Goal: Transaction & Acquisition: Purchase product/service

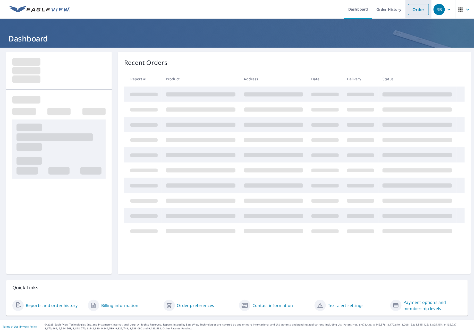
click at [408, 7] on link "Order" at bounding box center [418, 9] width 21 height 11
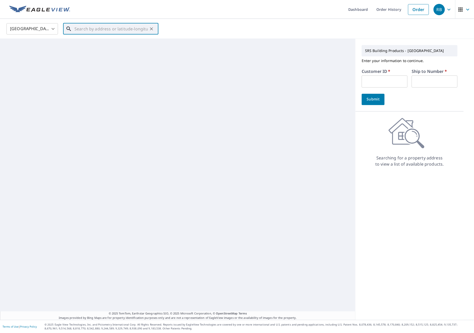
click at [97, 31] on input "text" at bounding box center [110, 29] width 73 height 14
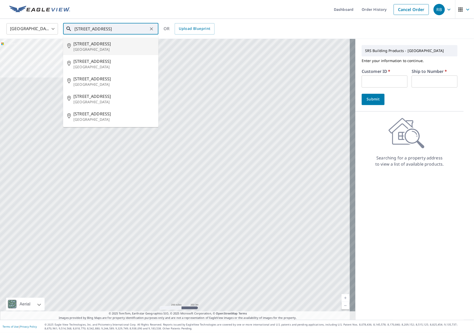
drag, startPoint x: 87, startPoint y: 26, endPoint x: 91, endPoint y: 27, distance: 4.7
click at [87, 27] on input "[STREET_ADDRESS]" at bounding box center [110, 29] width 73 height 14
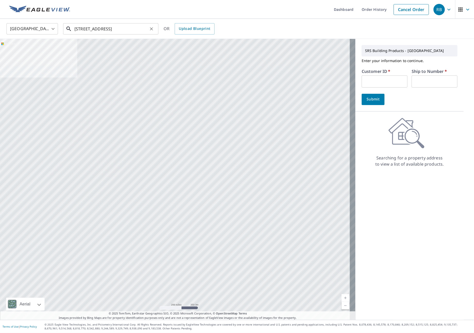
click at [139, 29] on input "[STREET_ADDRESS]" at bounding box center [110, 29] width 73 height 14
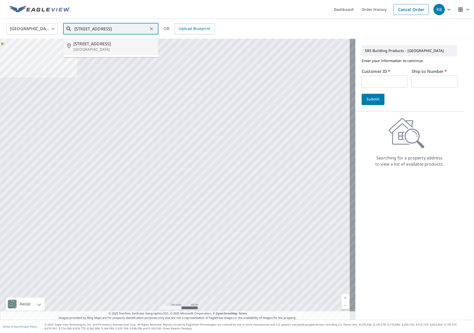
click at [90, 47] on p "[GEOGRAPHIC_DATA]" at bounding box center [113, 49] width 81 height 5
type input "[STREET_ADDRESS]"
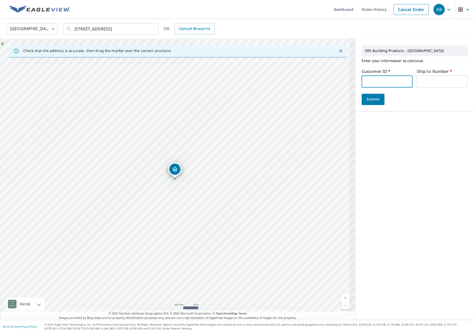
click at [381, 76] on input "text" at bounding box center [387, 81] width 51 height 12
type input "JJH307"
type input "1"
click at [366, 98] on span "Submit" at bounding box center [373, 99] width 15 height 6
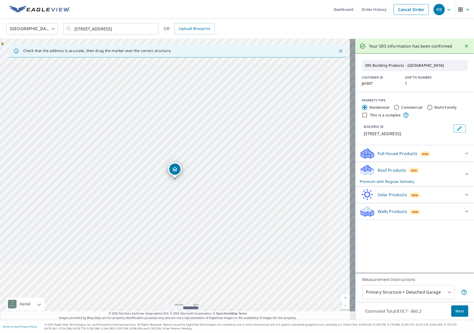
click at [433, 167] on div "Roof Products New Premium with Regular Delivery" at bounding box center [410, 174] width 101 height 20
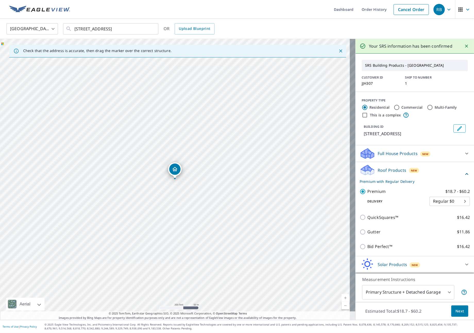
click at [385, 295] on body "RB RB Dashboard Order History Cancel Order RB United States [GEOGRAPHIC_DATA] ​…" at bounding box center [237, 166] width 474 height 333
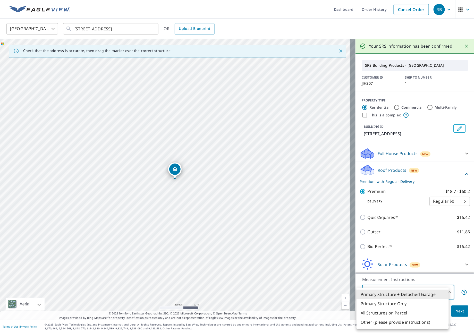
click at [385, 314] on li "All Structures on Parcel" at bounding box center [402, 312] width 92 height 9
type input "3"
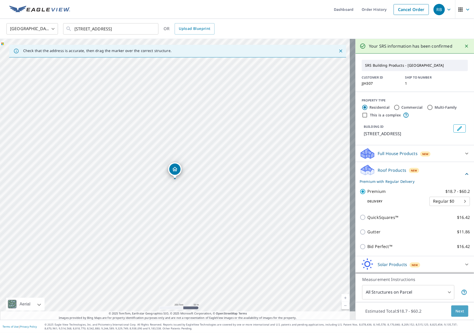
click at [455, 312] on span "Next" at bounding box center [459, 311] width 9 height 6
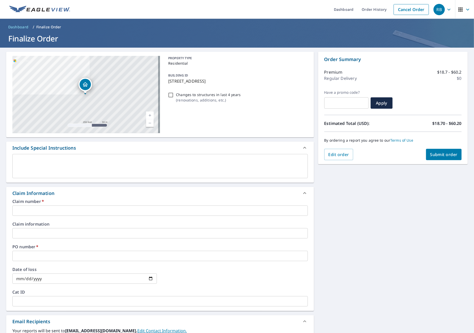
click at [56, 212] on input "text" at bounding box center [159, 211] width 295 height 10
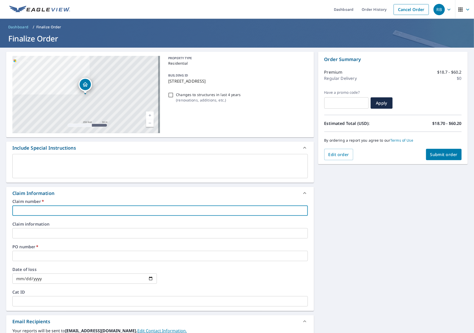
type input "J"
checkbox input "true"
type input "JN"
checkbox input "true"
type input "JNJ"
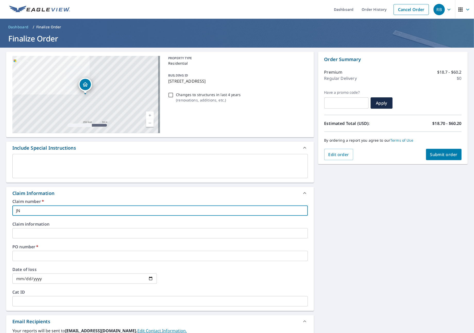
checkbox input "true"
type input "JNJ"
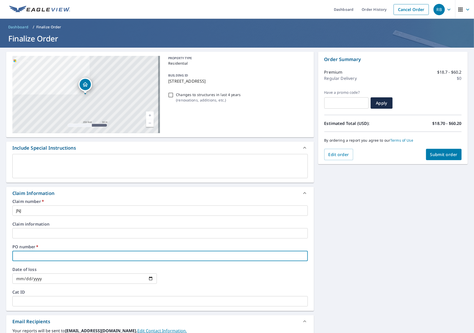
type input "J"
checkbox input "true"
type input "JN"
checkbox input "true"
type input "JNJ"
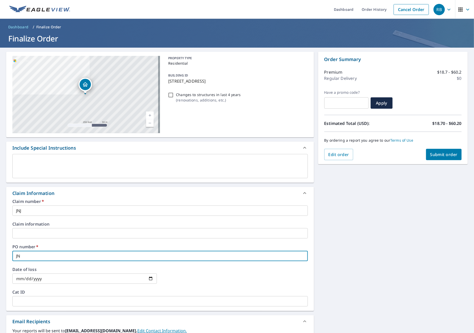
checkbox input "true"
type input "JNJ"
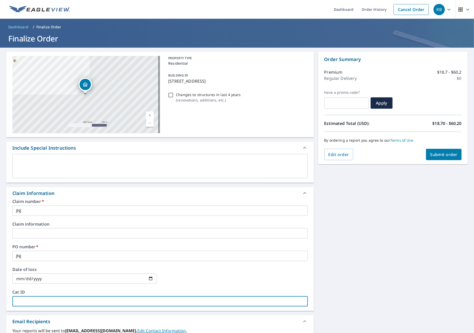
type input "J"
checkbox input "true"
type input "JN"
checkbox input "true"
type input "JNJ"
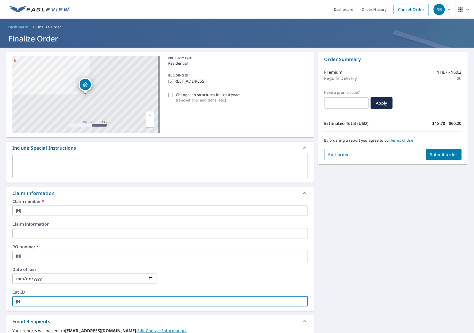
checkbox input "true"
type input "JNJ"
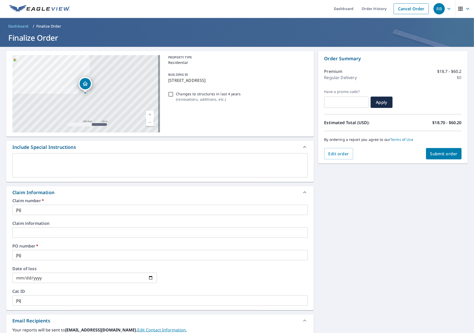
scroll to position [106, 0]
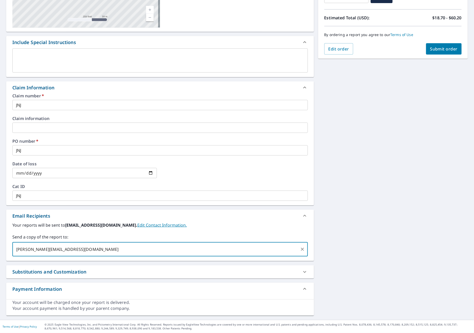
type input "[PERSON_NAME][EMAIL_ADDRESS][DOMAIN_NAME]"
checkbox input "true"
type input "[PERSON_NAME][EMAIL_ADDRESS][DOMAIN_NAME]"
checkbox input "true"
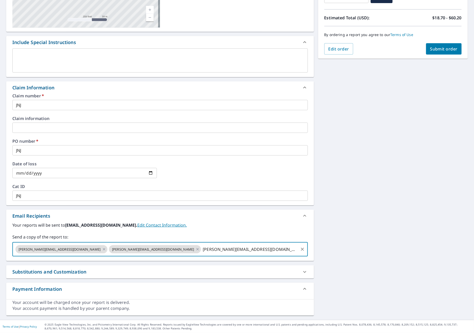
type input "[PERSON_NAME][EMAIL_ADDRESS][DOMAIN_NAME]"
checkbox input "true"
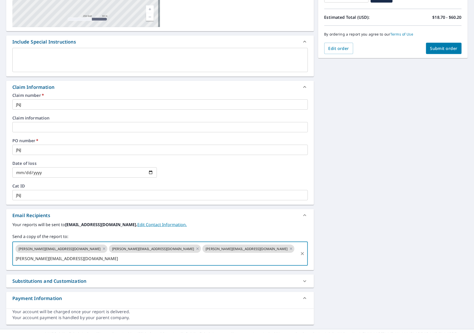
type input "[PERSON_NAME][EMAIL_ADDRESS][DOMAIN_NAME]"
click at [430, 48] on span "Submit order" at bounding box center [444, 49] width 28 height 6
checkbox input "true"
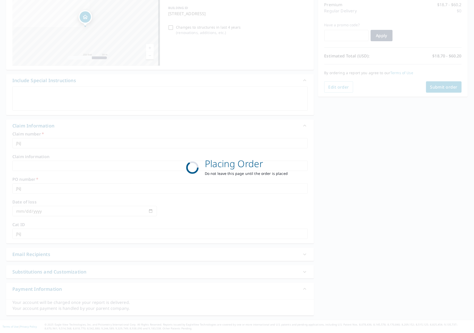
scroll to position [68, 0]
